Goal: Information Seeking & Learning: Learn about a topic

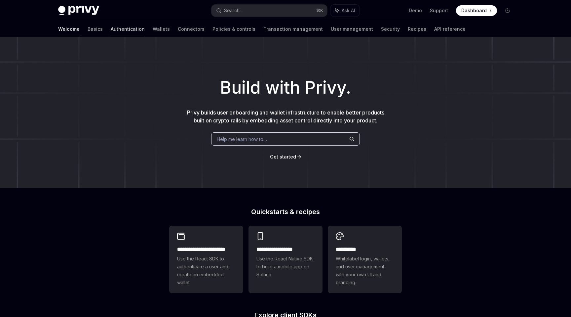
click at [111, 26] on link "Authentication" at bounding box center [128, 29] width 34 height 16
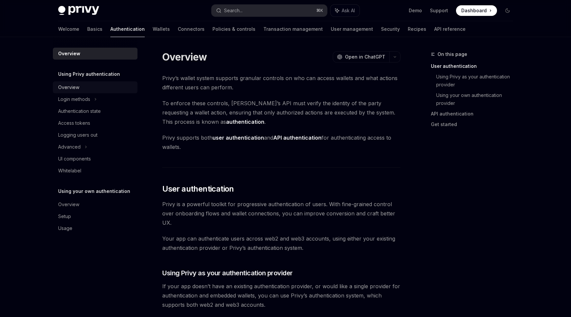
click at [81, 90] on div "Overview" at bounding box center [95, 87] width 75 height 8
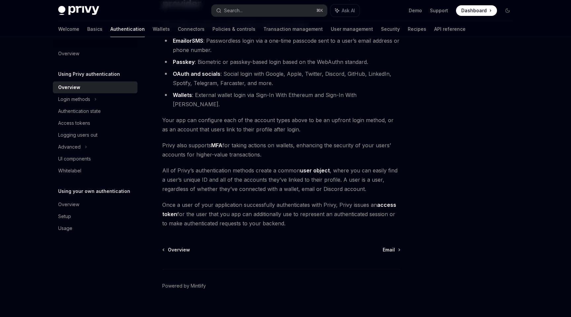
scroll to position [74, 0]
click at [393, 247] on span "Email" at bounding box center [389, 250] width 12 height 7
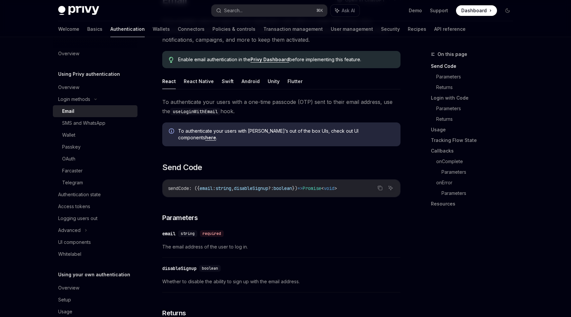
scroll to position [68, 0]
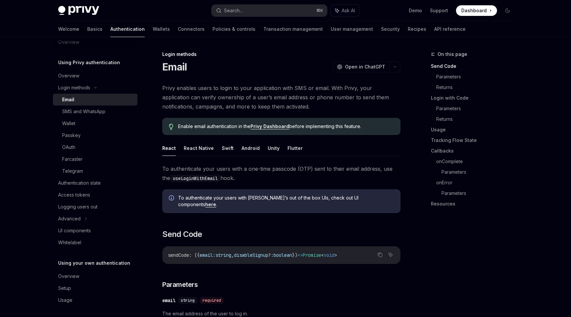
scroll to position [0, 0]
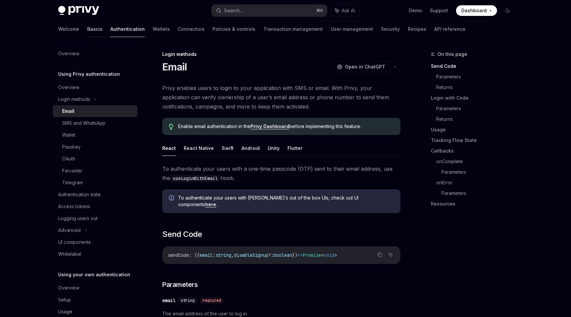
click at [87, 28] on link "Basics" at bounding box center [94, 29] width 15 height 16
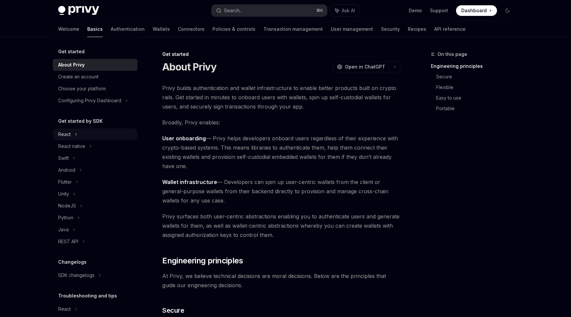
click at [93, 133] on div "React" at bounding box center [95, 134] width 85 height 12
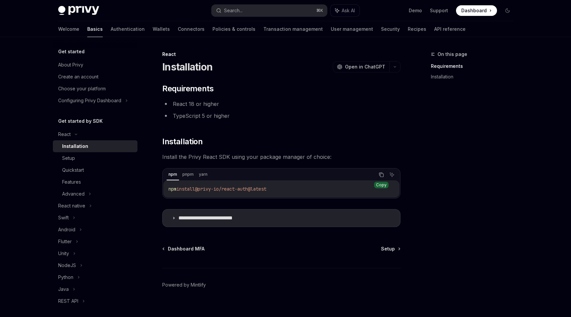
click at [381, 177] on button "Copy the contents from the code block" at bounding box center [381, 174] width 9 height 9
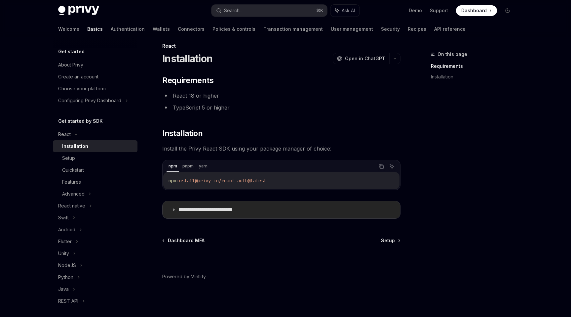
click at [174, 208] on icon at bounding box center [174, 210] width 4 height 4
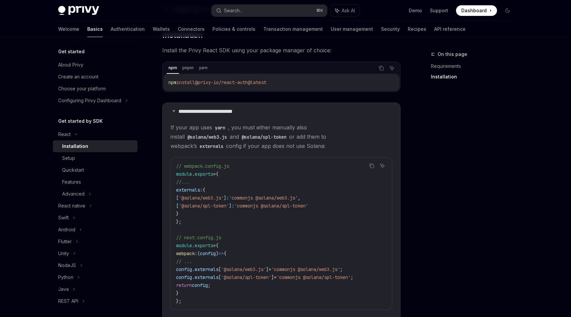
scroll to position [123, 0]
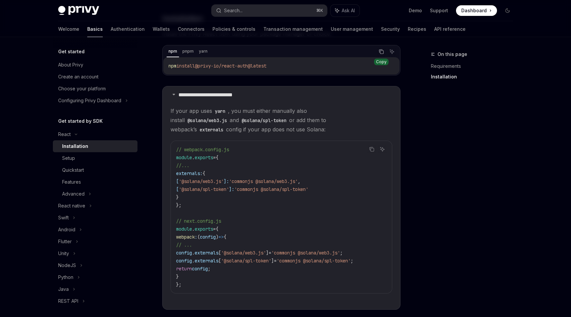
click at [380, 54] on button "Copy the contents from the code block" at bounding box center [381, 51] width 9 height 9
click at [111, 28] on link "Authentication" at bounding box center [128, 29] width 34 height 16
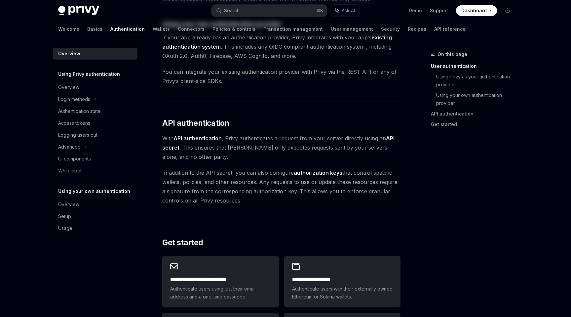
scroll to position [513, 0]
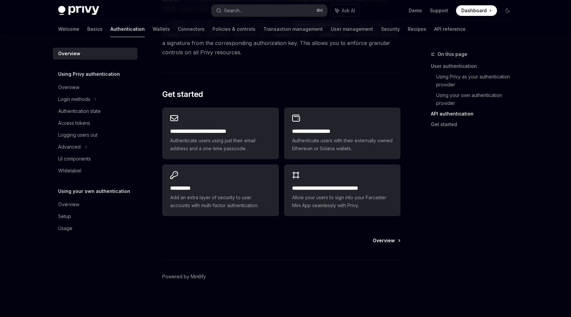
click at [393, 243] on span "Overview" at bounding box center [384, 240] width 22 height 7
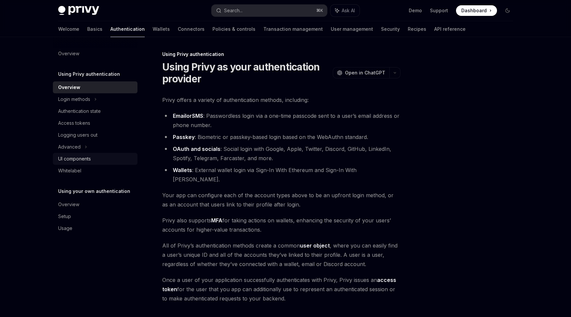
click at [77, 158] on div "UI components" at bounding box center [74, 159] width 33 height 8
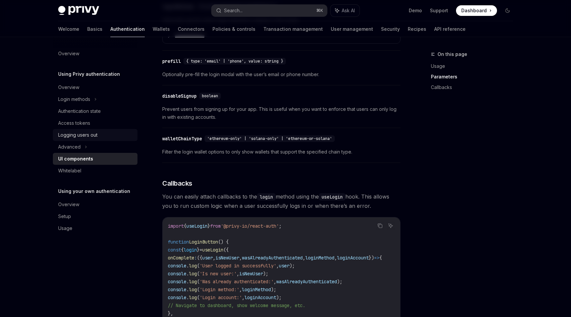
scroll to position [651, 0]
click at [153, 28] on link "Wallets" at bounding box center [161, 29] width 17 height 16
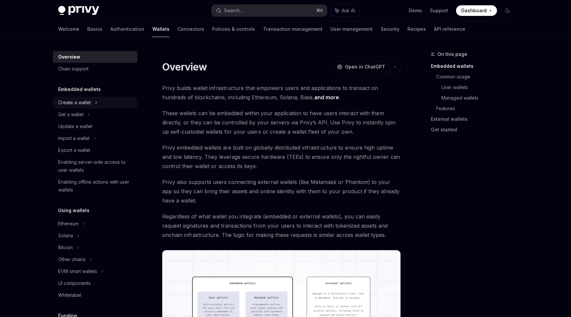
click at [79, 101] on div "Create a wallet" at bounding box center [74, 103] width 33 height 8
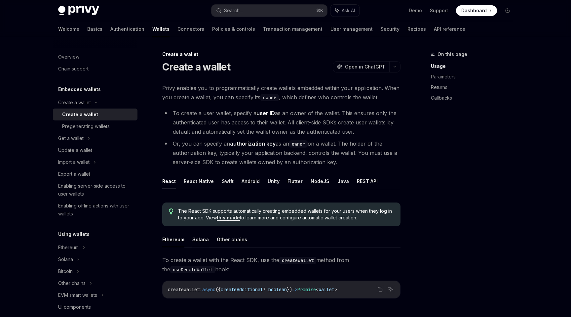
click at [201, 238] on button "Solana" at bounding box center [200, 239] width 17 height 16
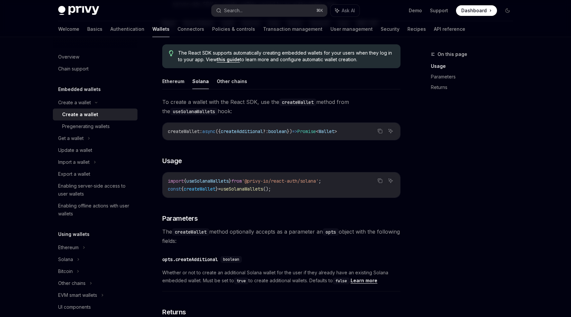
scroll to position [159, 0]
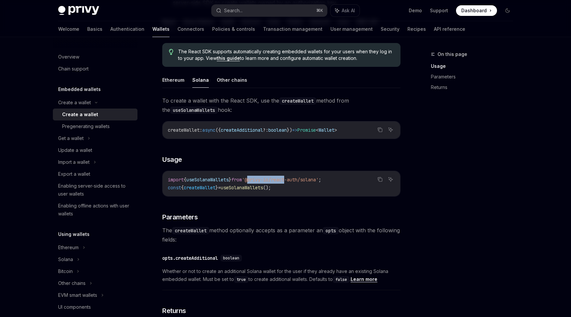
drag, startPoint x: 257, startPoint y: 179, endPoint x: 296, endPoint y: 176, distance: 39.8
click at [296, 177] on span "'@privy-io/react-auth/solana'" at bounding box center [280, 180] width 77 height 6
click at [316, 179] on span "'@privy-io/react-auth/solana'" at bounding box center [280, 180] width 77 height 6
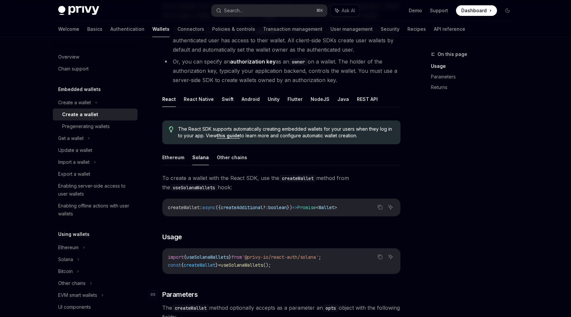
scroll to position [0, 0]
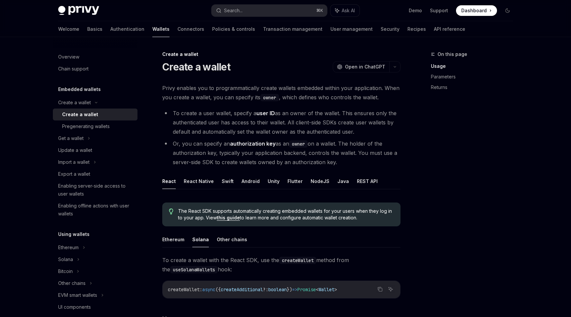
click at [178, 118] on li "To create a user wallet, specify a user ID as an owner of the wallet. This ensu…" at bounding box center [281, 122] width 238 height 28
click at [110, 25] on link "Authentication" at bounding box center [127, 29] width 34 height 16
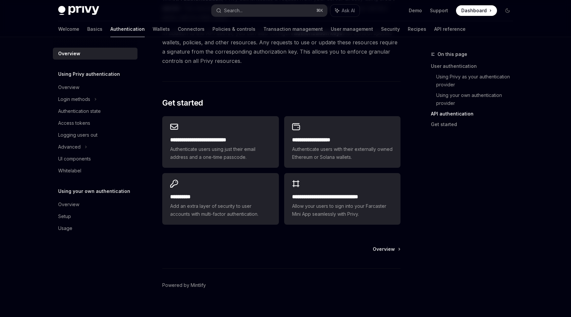
scroll to position [513, 0]
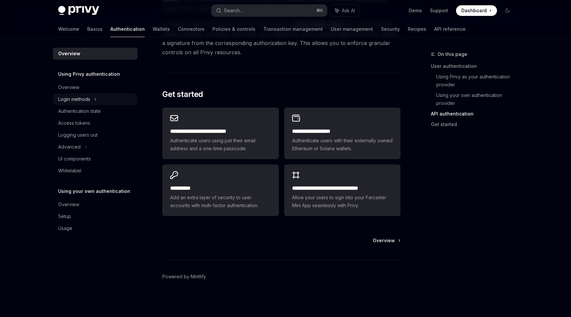
click at [93, 95] on div "Login methods" at bounding box center [95, 99] width 85 height 12
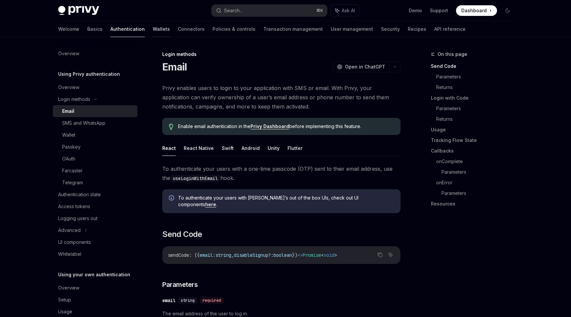
click at [153, 26] on link "Wallets" at bounding box center [161, 29] width 17 height 16
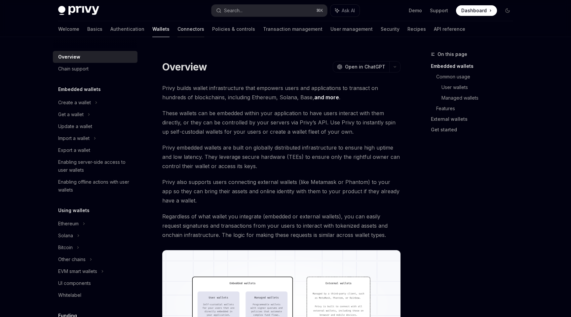
click at [178, 34] on link "Connectors" at bounding box center [191, 29] width 27 height 16
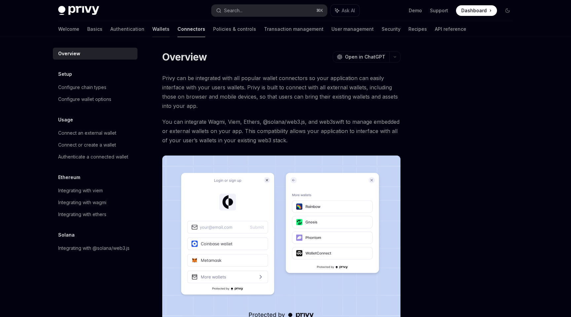
click at [152, 30] on link "Wallets" at bounding box center [160, 29] width 17 height 16
type textarea "*"
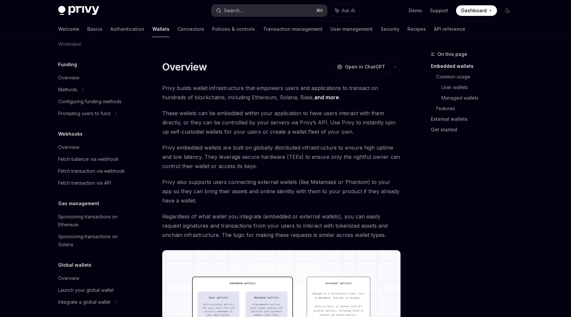
click at [249, 16] on button "Search... ⌘ K" at bounding box center [270, 11] width 116 height 12
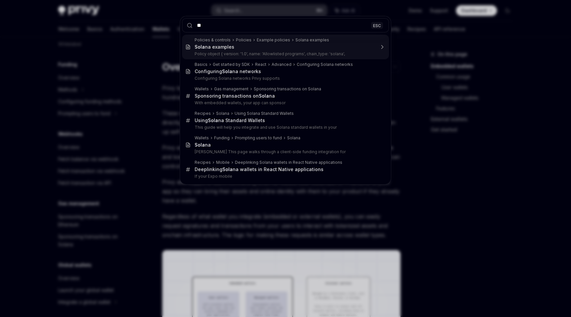
type input "*"
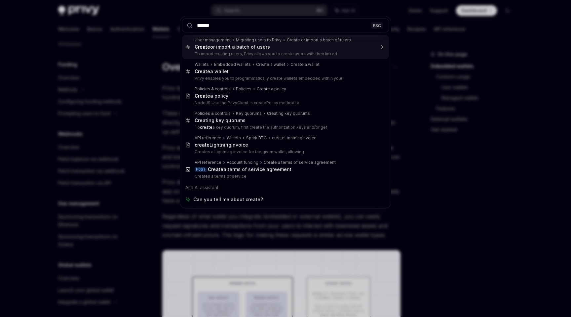
type input "******"
click at [155, 80] on div "****** ESC User management Migrating users to Privy Create or import a batch of…" at bounding box center [285, 158] width 571 height 317
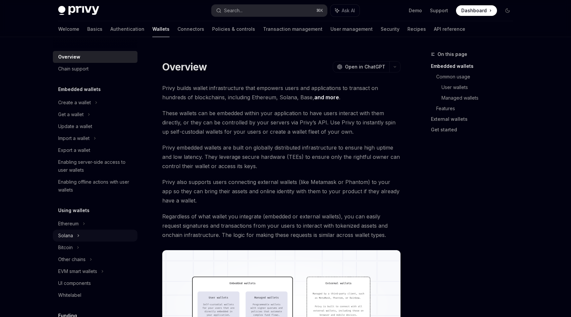
click at [83, 120] on div "Solana" at bounding box center [95, 114] width 85 height 12
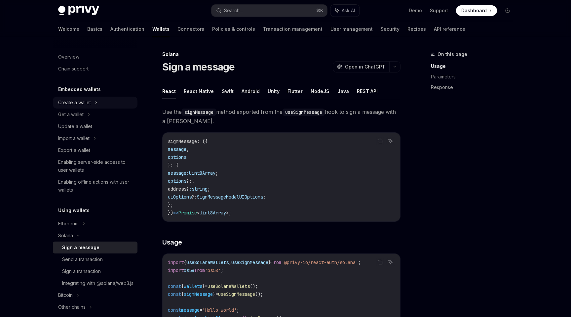
click at [82, 102] on div "Create a wallet" at bounding box center [74, 103] width 33 height 8
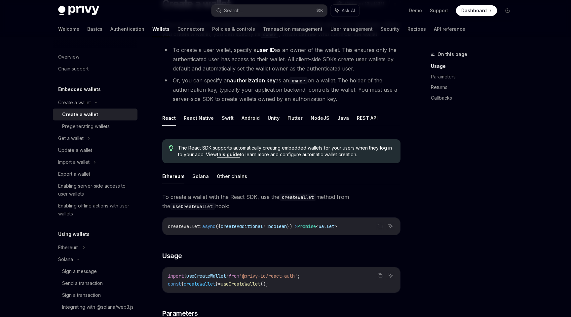
scroll to position [66, 0]
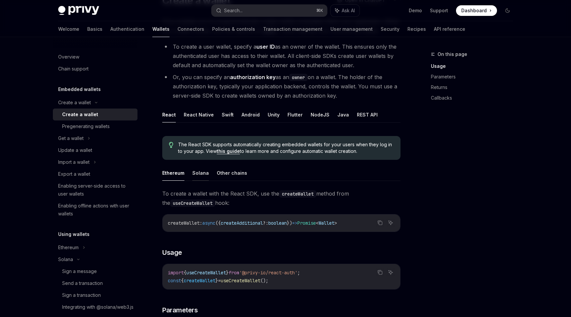
click at [201, 173] on button "Solana" at bounding box center [200, 173] width 17 height 16
type textarea "*"
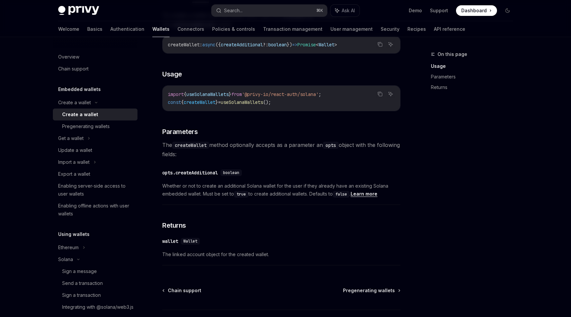
scroll to position [244, 0]
click at [381, 93] on icon "Copy the contents from the code block" at bounding box center [380, 94] width 5 height 5
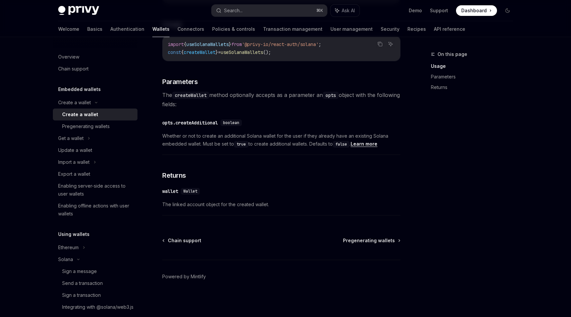
scroll to position [0, 0]
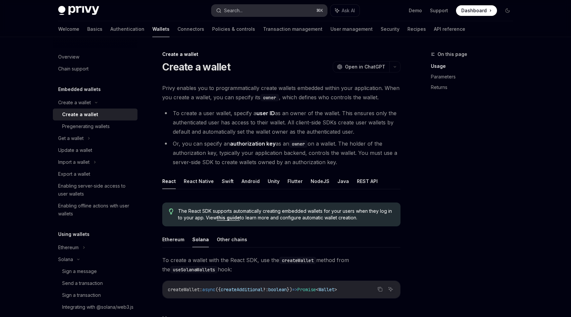
click at [241, 14] on div "Search..." at bounding box center [233, 11] width 19 height 8
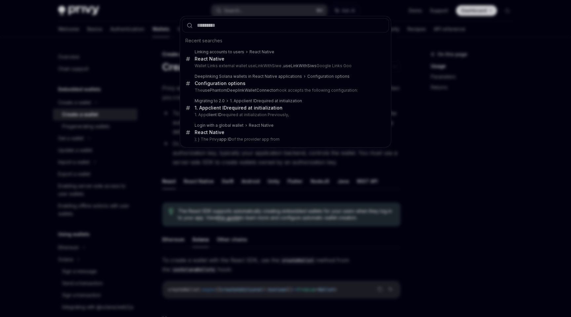
type input "**********"
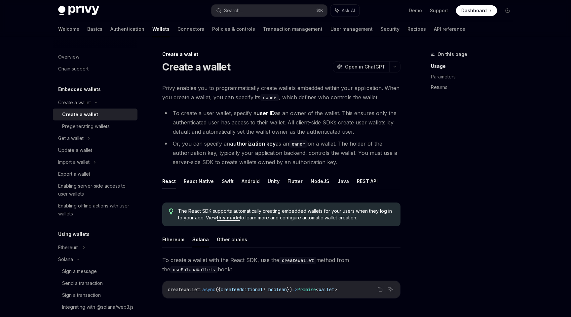
type textarea "*"
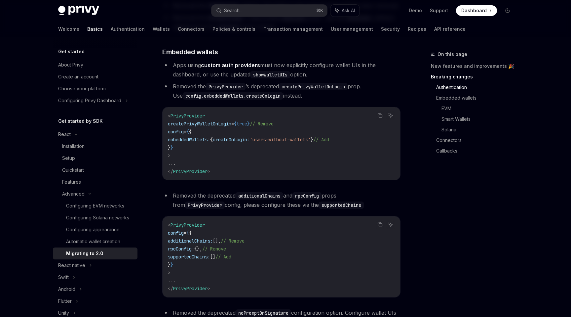
scroll to position [271, 0]
